Goal: Transaction & Acquisition: Subscribe to service/newsletter

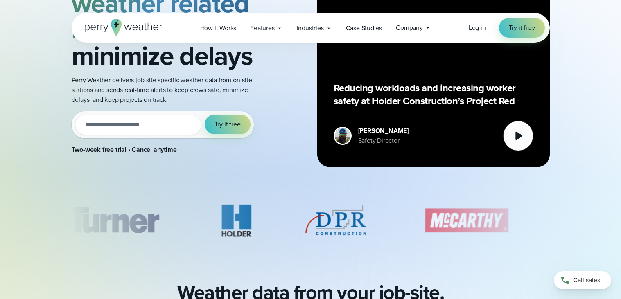
scroll to position [134, 0]
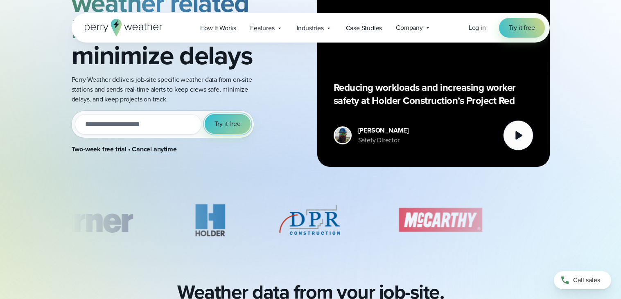
click at [219, 130] on button "Try it free" at bounding box center [228, 124] width 46 height 20
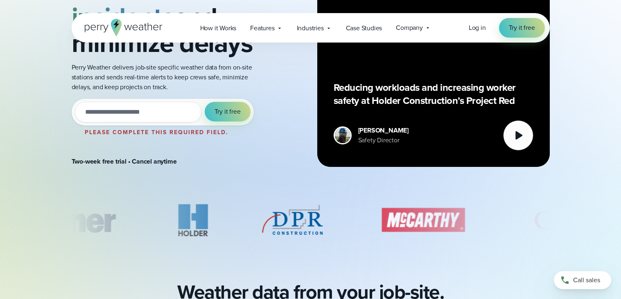
click at [217, 121] on div "Try it free" at bounding box center [228, 112] width 46 height 20
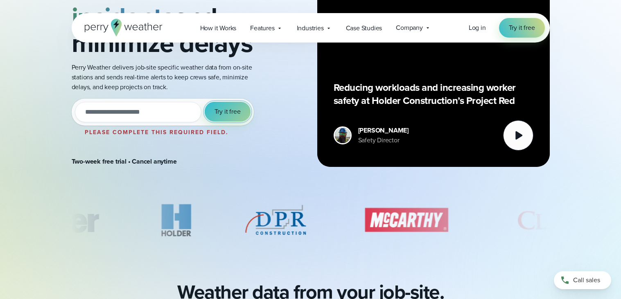
click at [217, 119] on button "Try it free" at bounding box center [228, 112] width 46 height 20
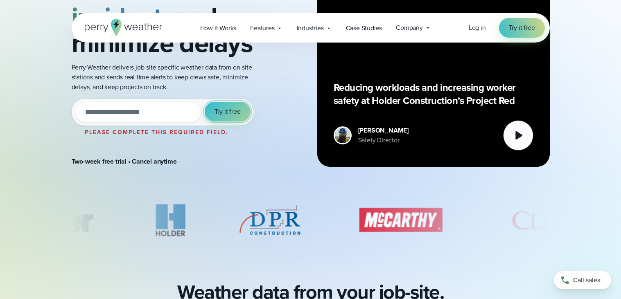
click at [217, 119] on button "Try it free" at bounding box center [228, 112] width 46 height 20
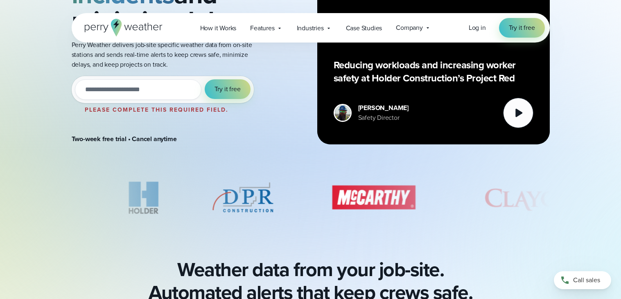
click at [215, 77] on div "Try it out with a free two-week trial. Start [DATE]. Please complete this requi…" at bounding box center [163, 89] width 182 height 27
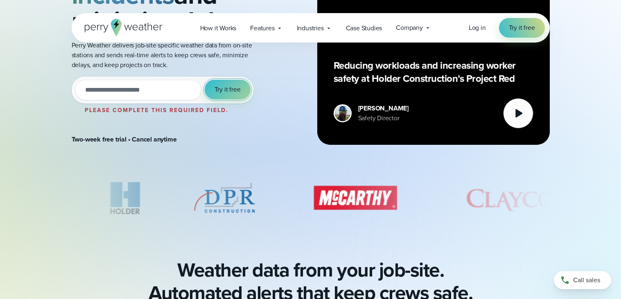
scroll to position [157, 0]
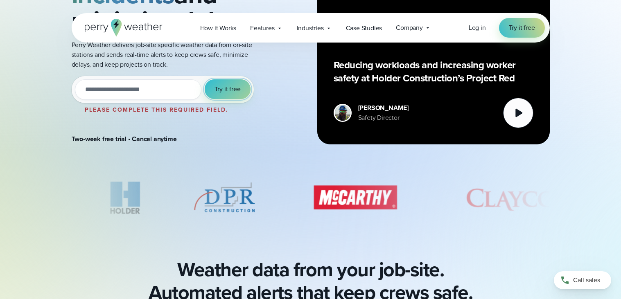
click at [225, 91] on span "Try it free" at bounding box center [227, 89] width 26 height 10
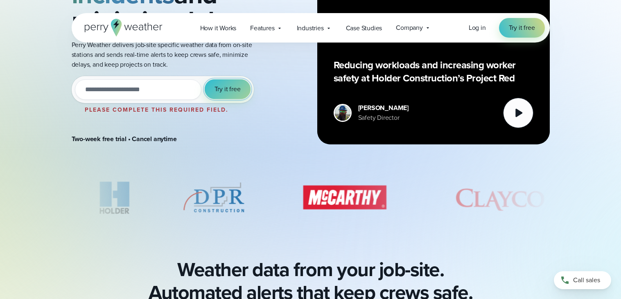
click at [226, 92] on span "Try it free" at bounding box center [227, 89] width 26 height 10
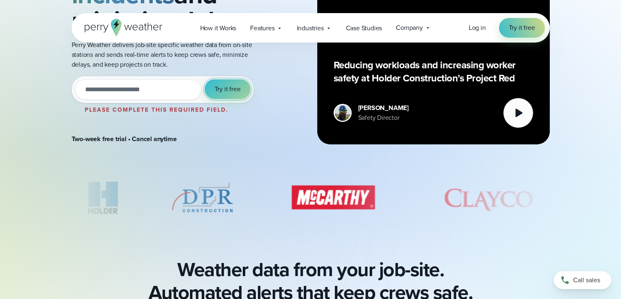
click at [226, 92] on span "Try it free" at bounding box center [227, 89] width 26 height 10
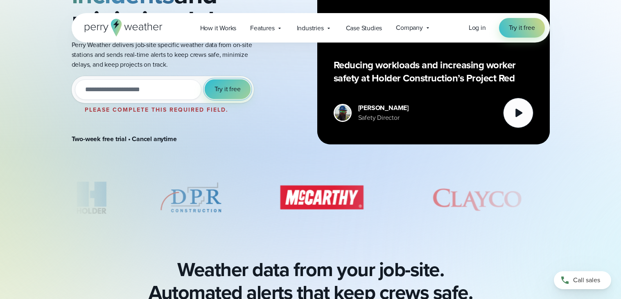
click at [226, 92] on span "Try it free" at bounding box center [227, 89] width 26 height 10
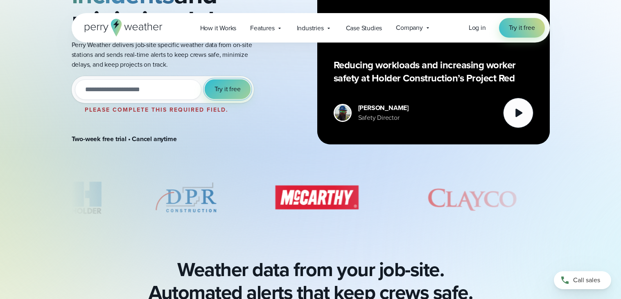
click at [226, 92] on span "Try it free" at bounding box center [227, 89] width 26 height 10
